Goal: Task Accomplishment & Management: Manage account settings

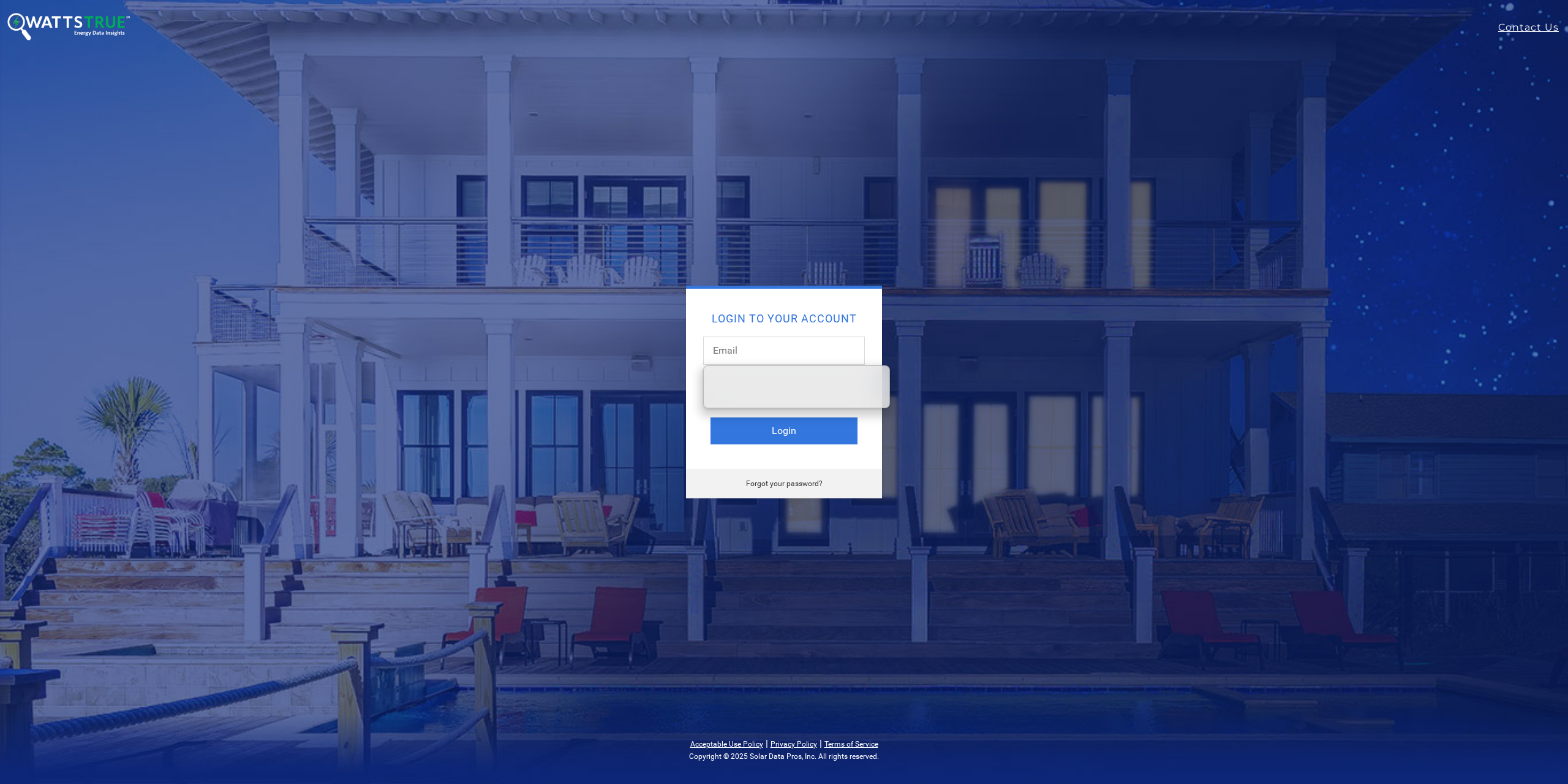
type input "[EMAIL_ADDRESS][DOMAIN_NAME]"
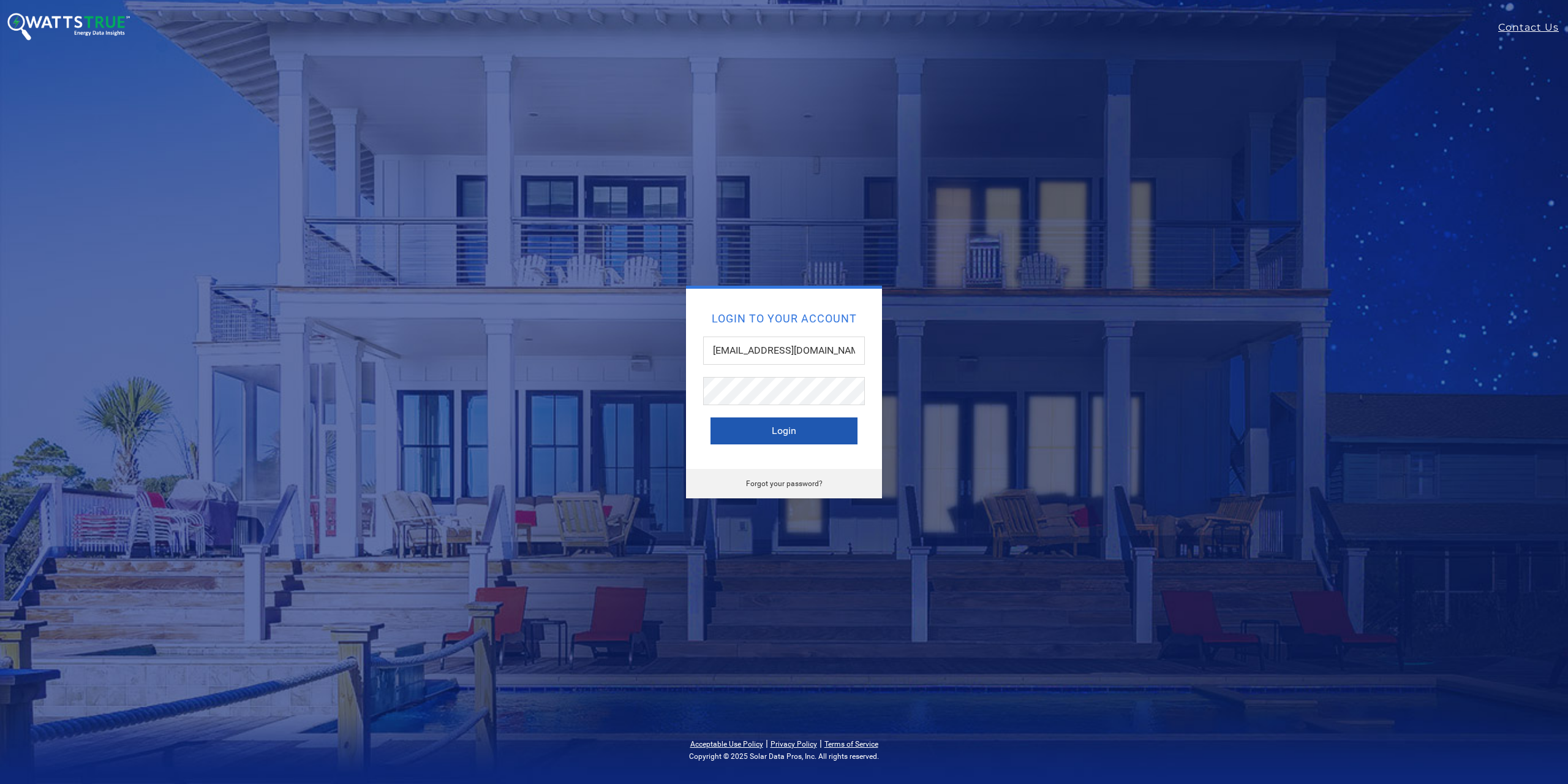
click at [793, 429] on button "Login" at bounding box center [784, 430] width 147 height 27
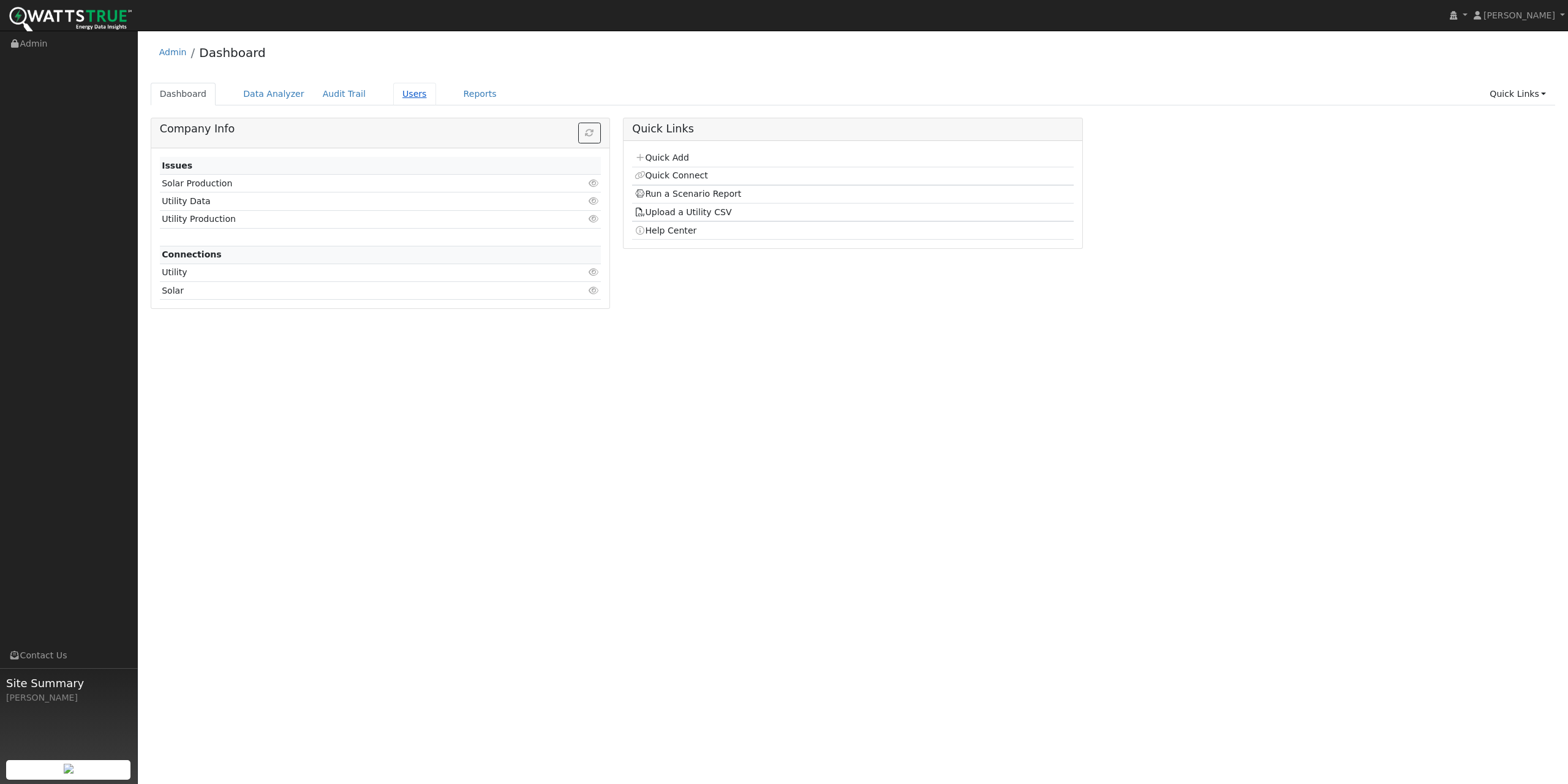
click at [404, 93] on link "Users" at bounding box center [414, 93] width 43 height 22
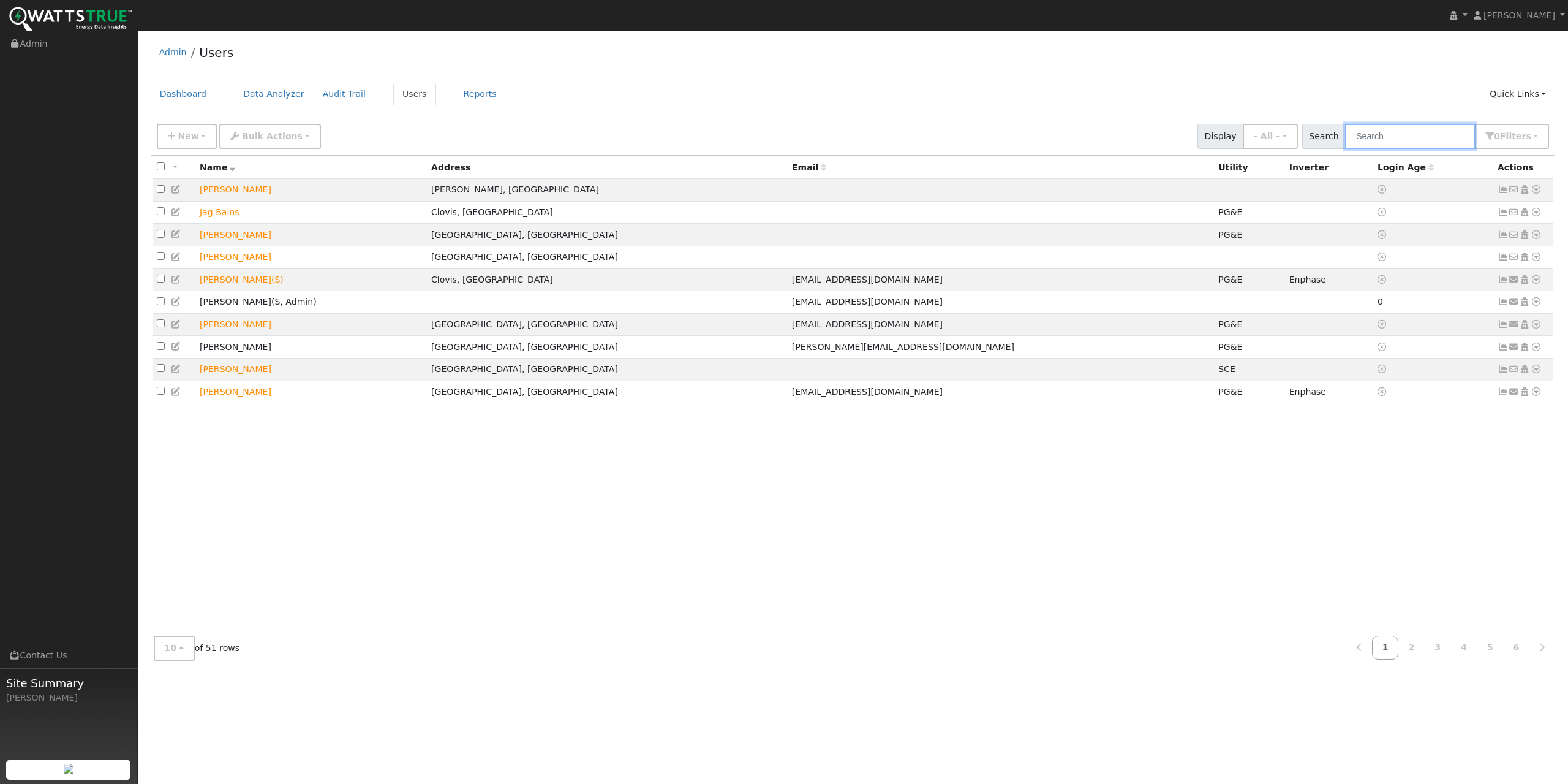
click at [1388, 143] on input "text" at bounding box center [1410, 136] width 130 height 25
type input "mochizuki"
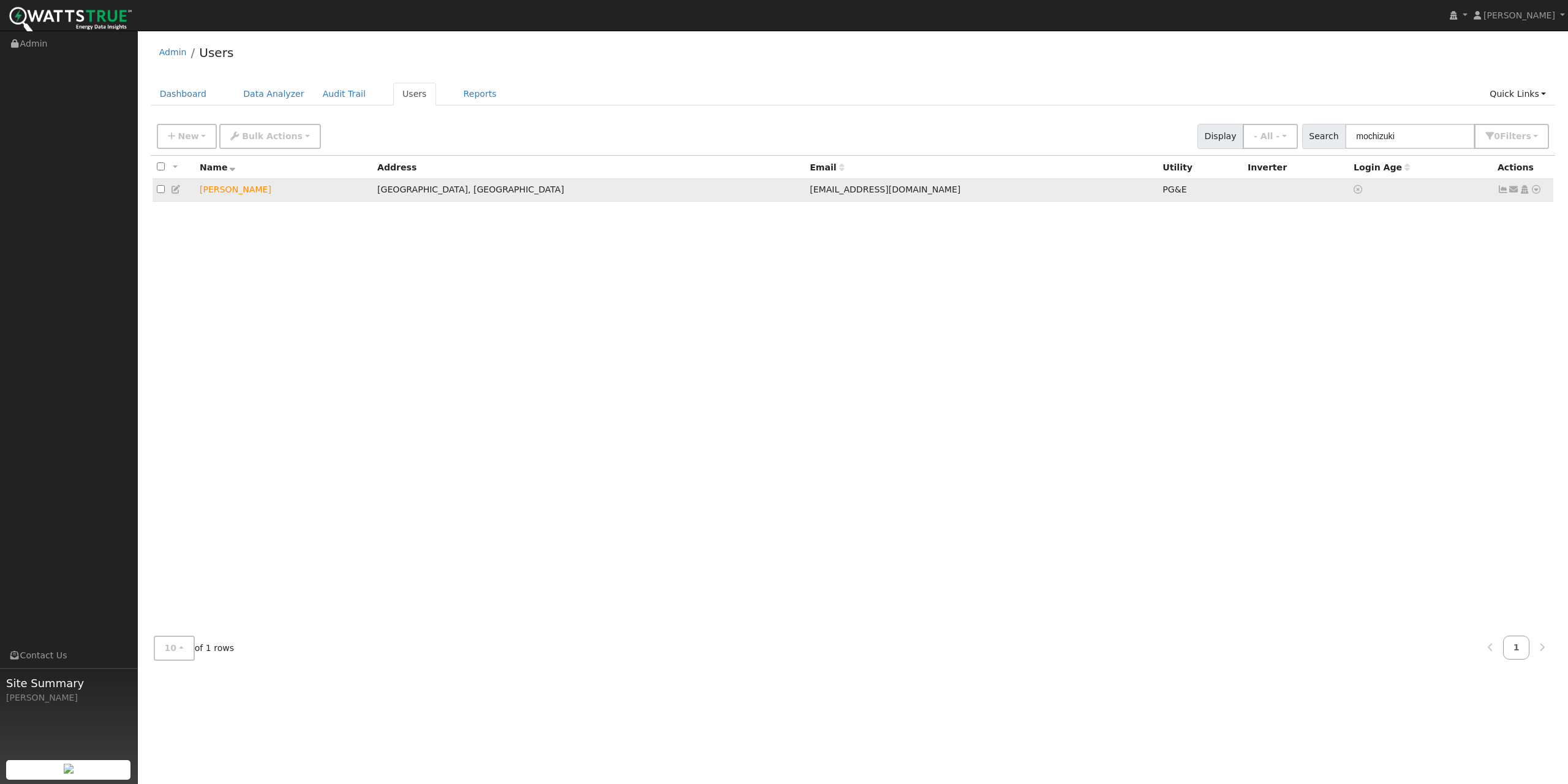
click at [262, 190] on td "Robert Mochizuki" at bounding box center [284, 190] width 178 height 22
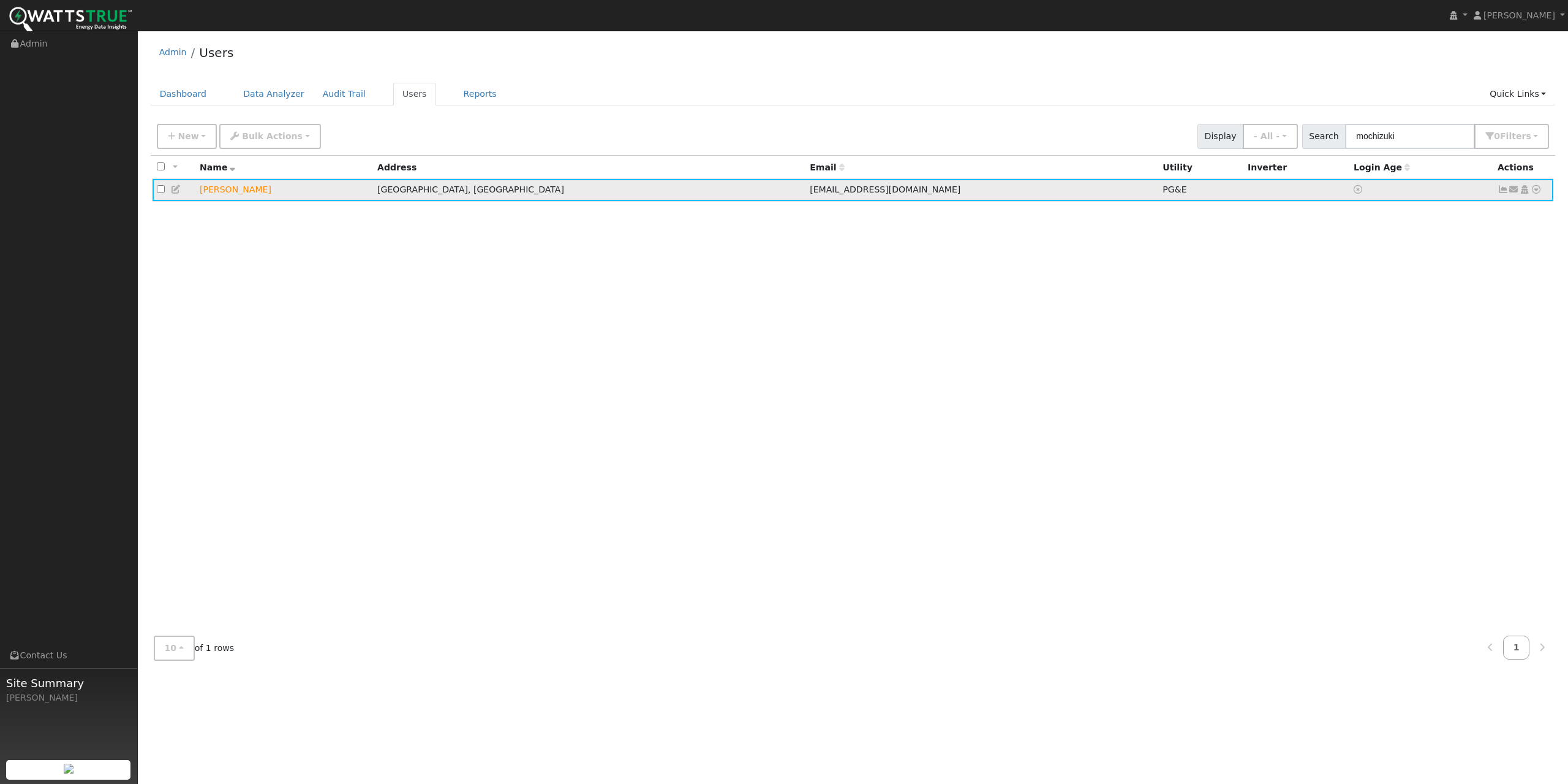
click at [246, 193] on td "Robert Mochizuki" at bounding box center [284, 190] width 178 height 22
click at [1500, 189] on icon at bounding box center [1503, 189] width 11 height 8
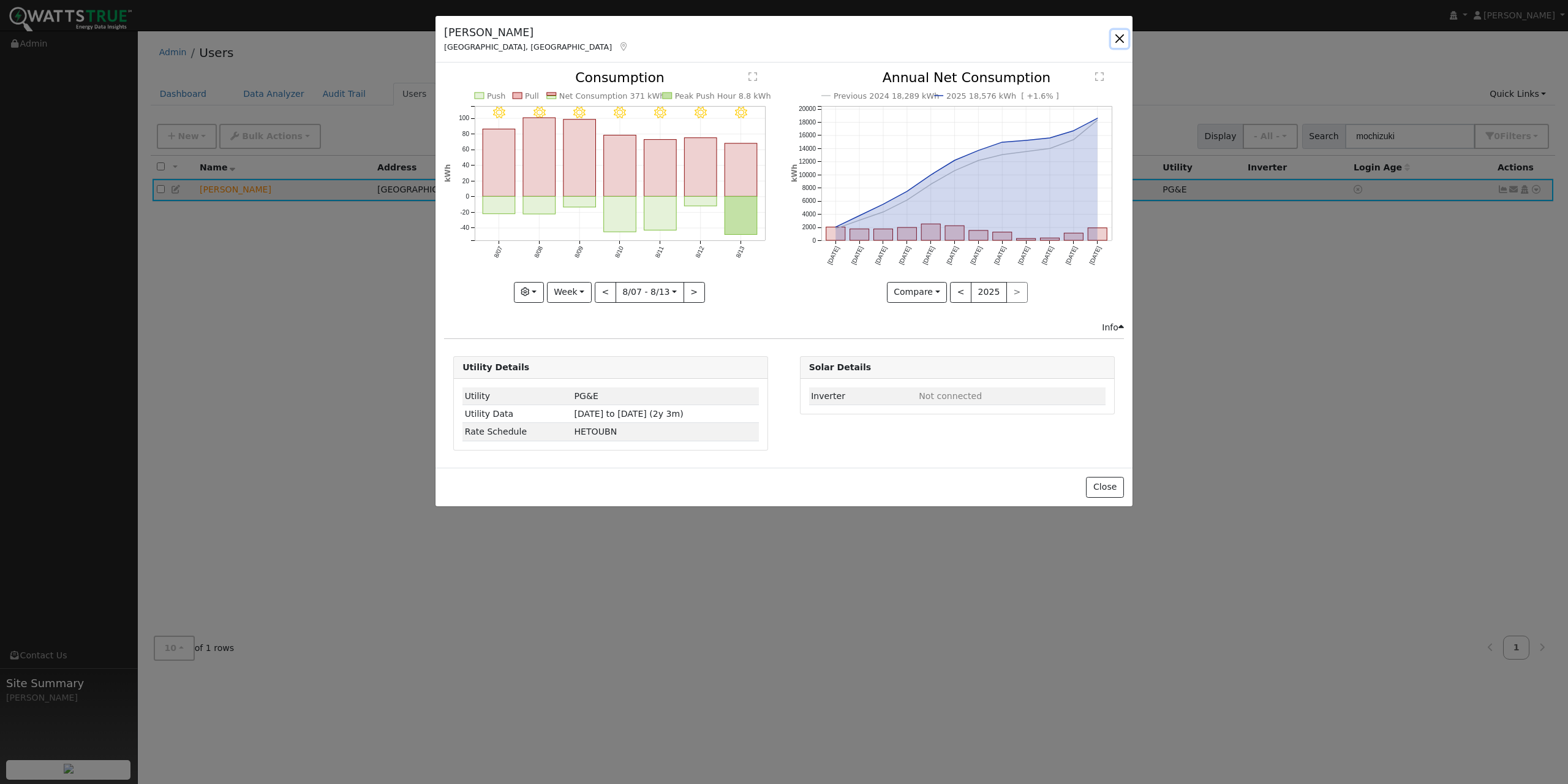
drag, startPoint x: 1123, startPoint y: 36, endPoint x: 1168, endPoint y: 68, distance: 55.2
click at [1123, 36] on button "button" at bounding box center [1119, 38] width 18 height 18
